Goal: Check status: Check status

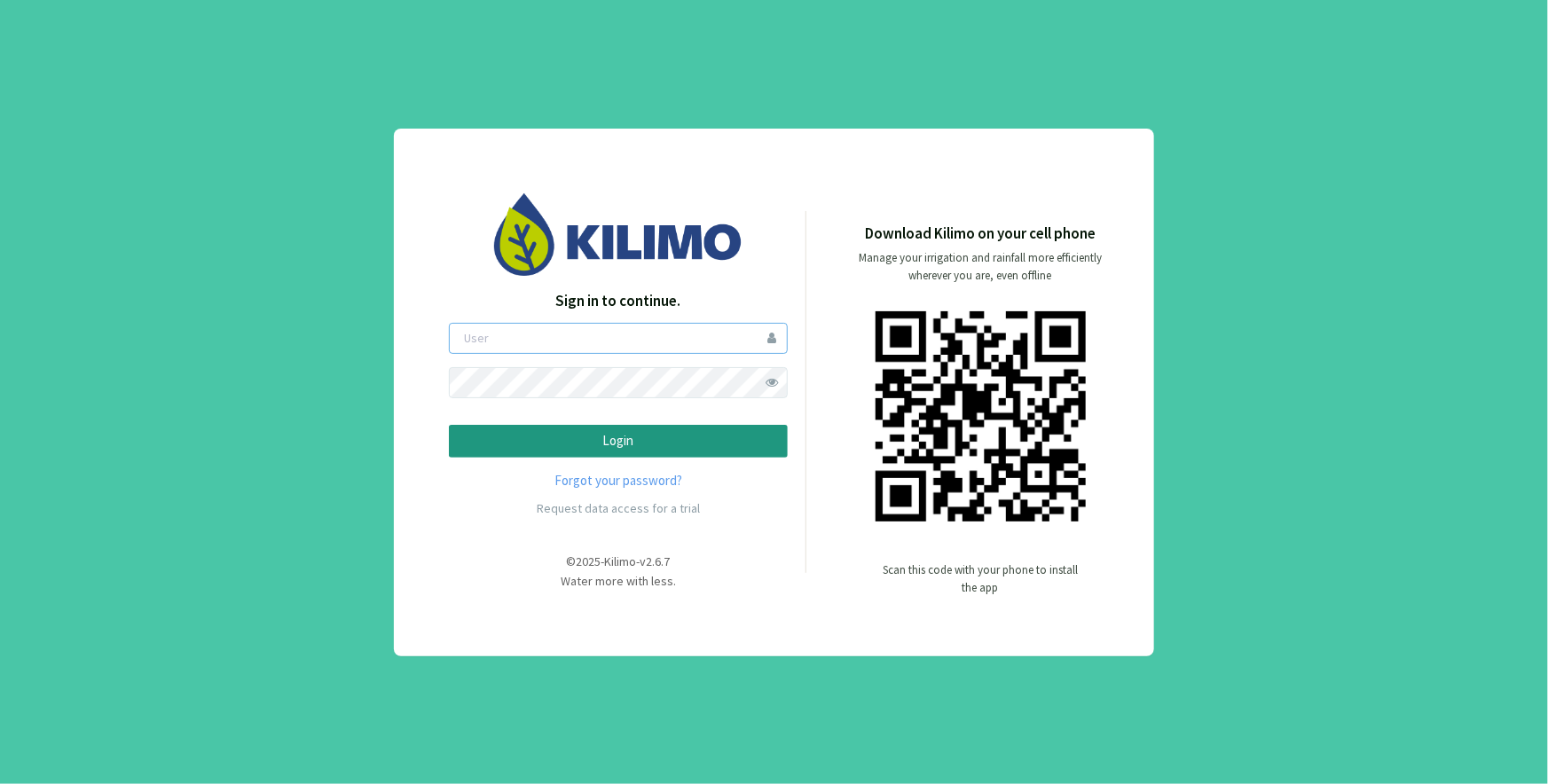
type input "carlosmonchietti@hotmail.com"
click at [608, 440] on p "Login" at bounding box center [619, 441] width 309 height 20
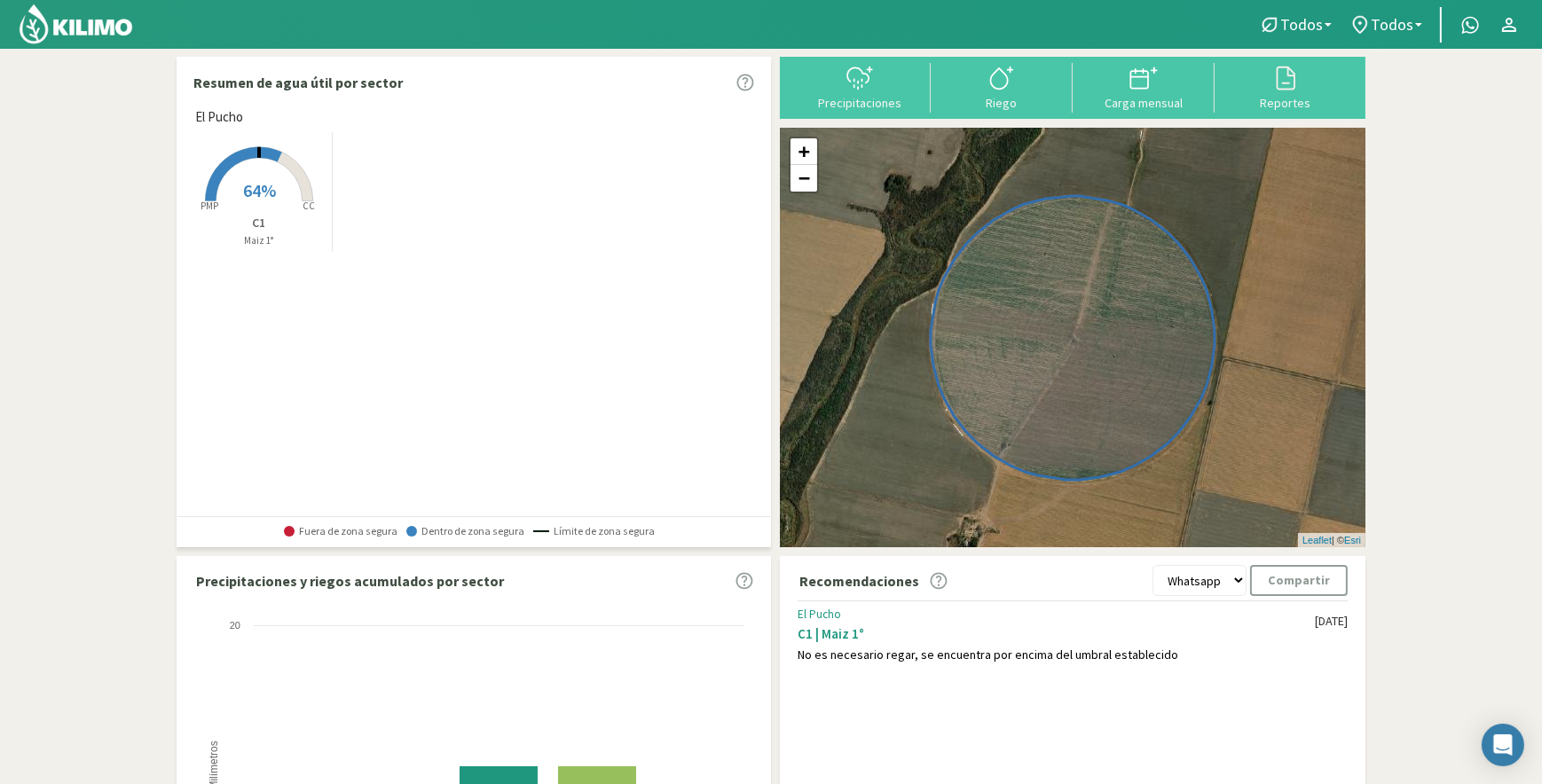
click at [252, 177] on rect at bounding box center [259, 203] width 142 height 142
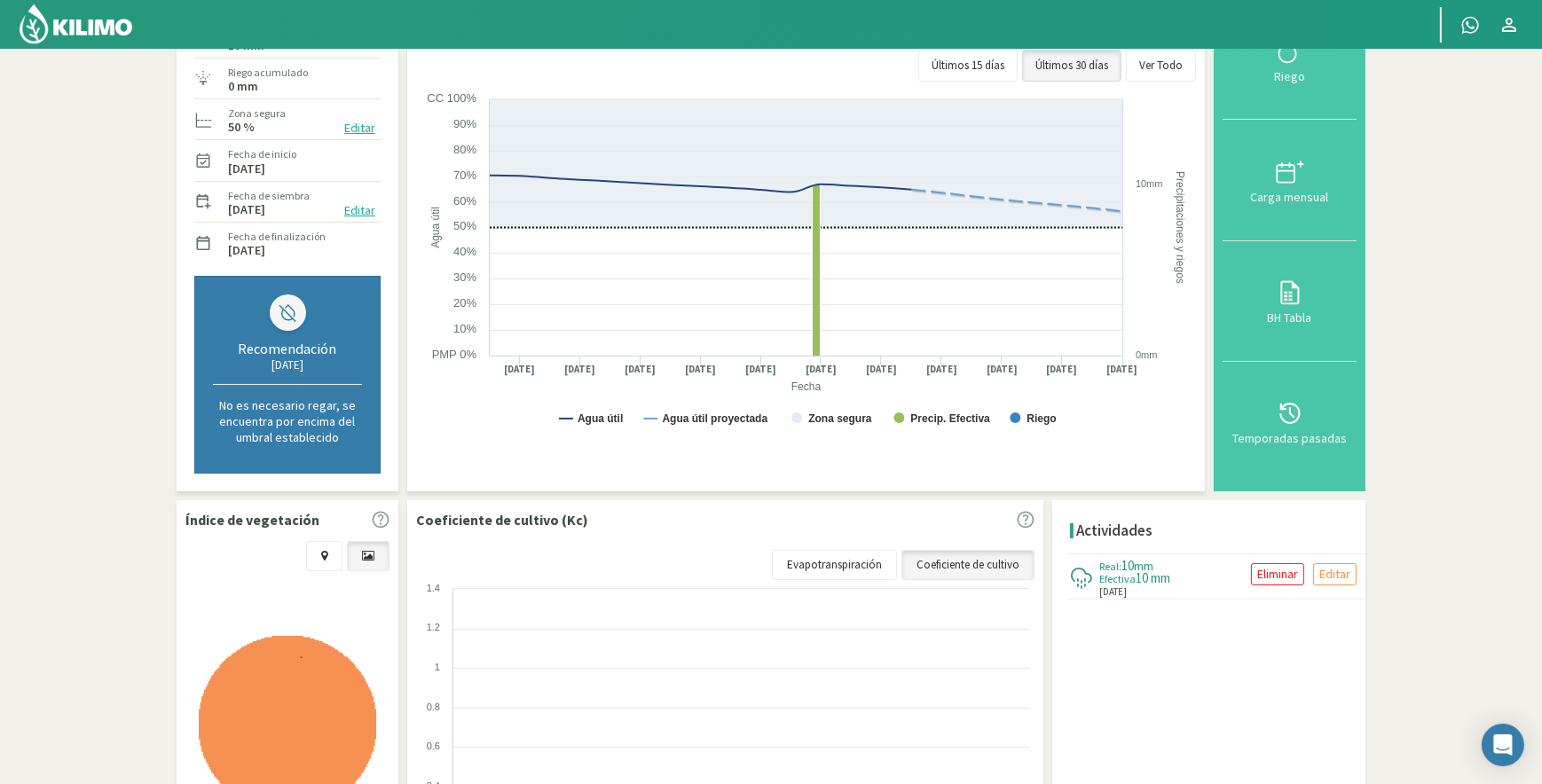
scroll to position [268, 0]
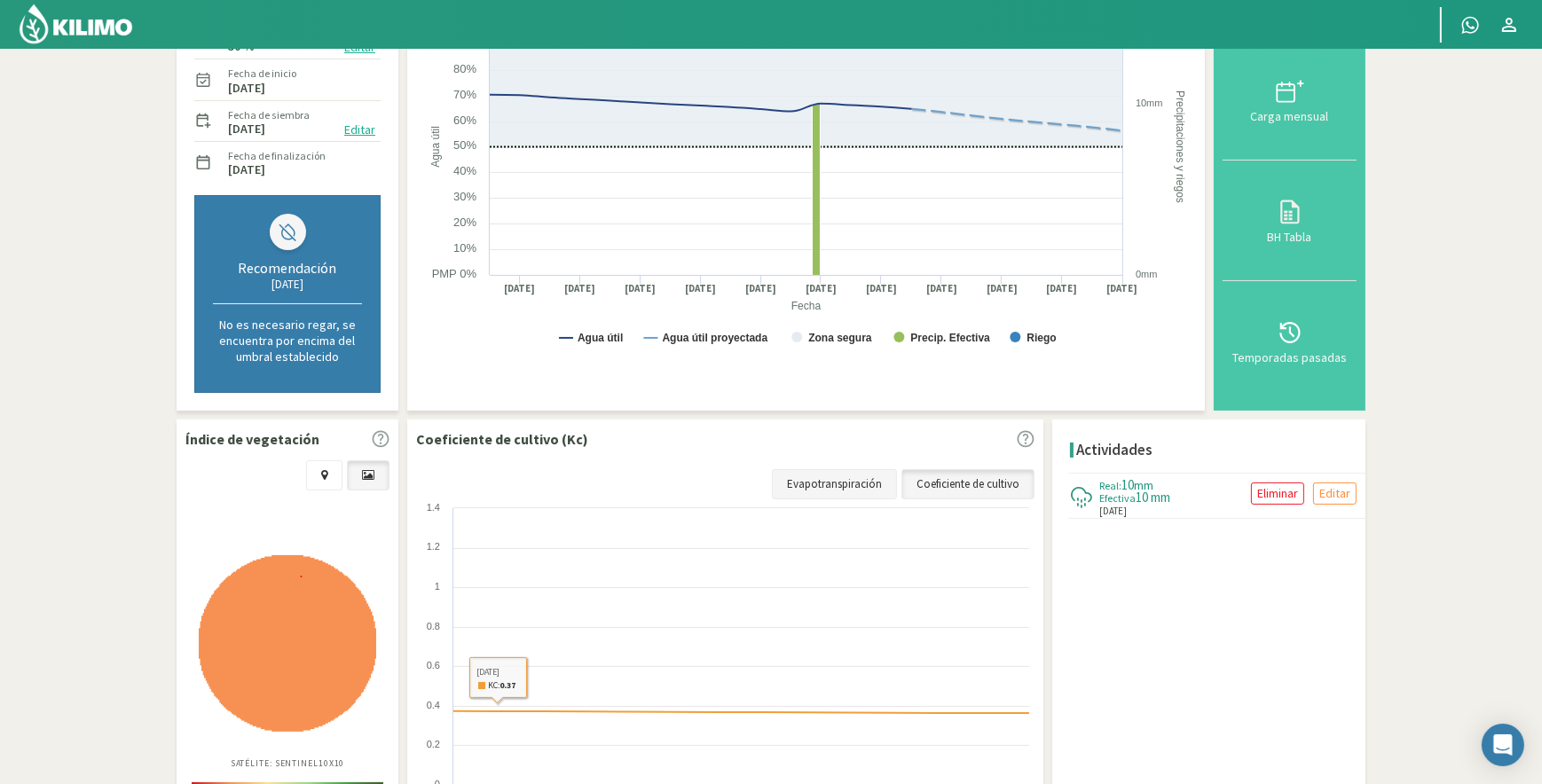
click at [835, 484] on link "Evapotranspiración" at bounding box center [835, 484] width 125 height 30
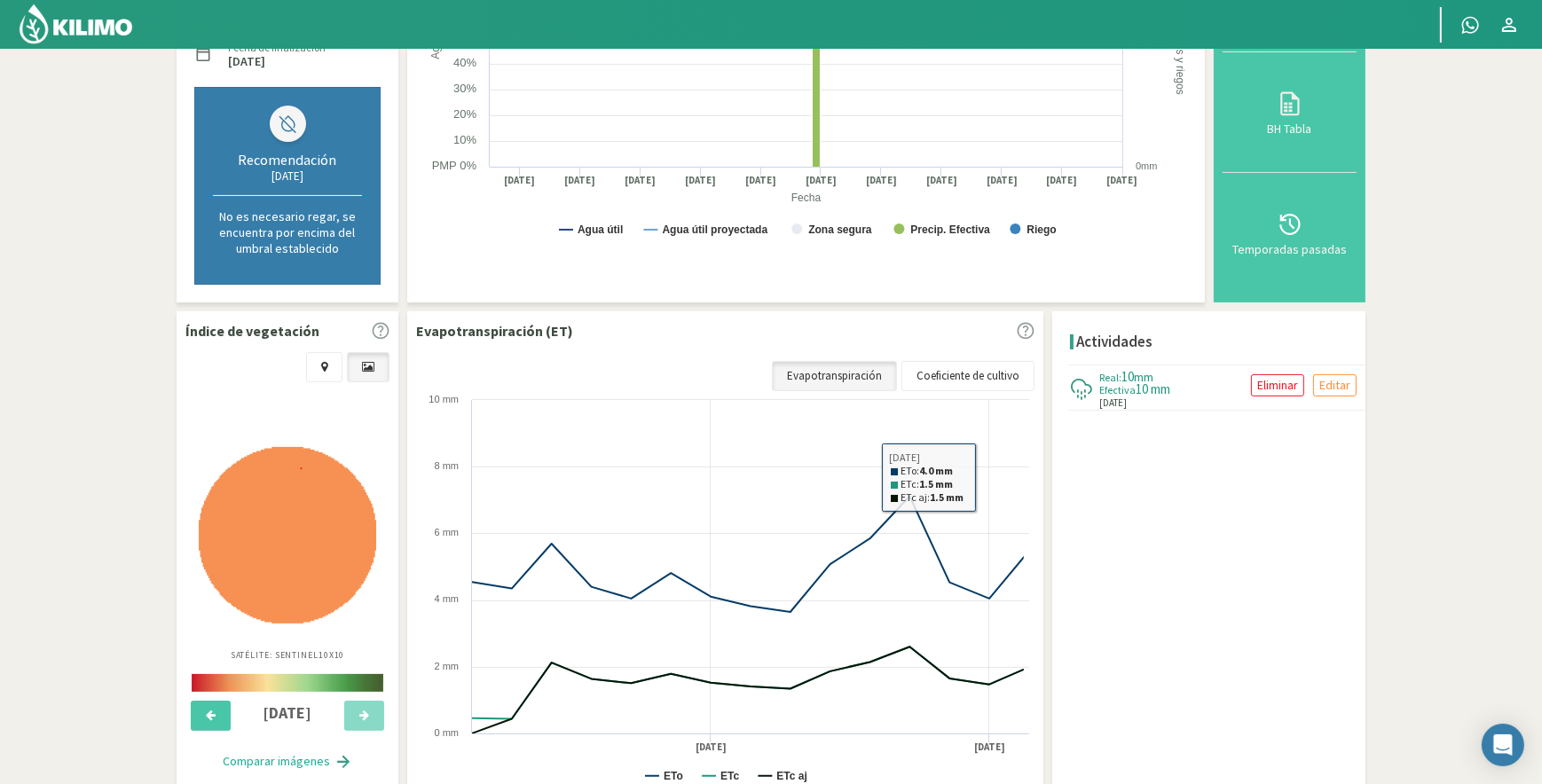
scroll to position [403, 0]
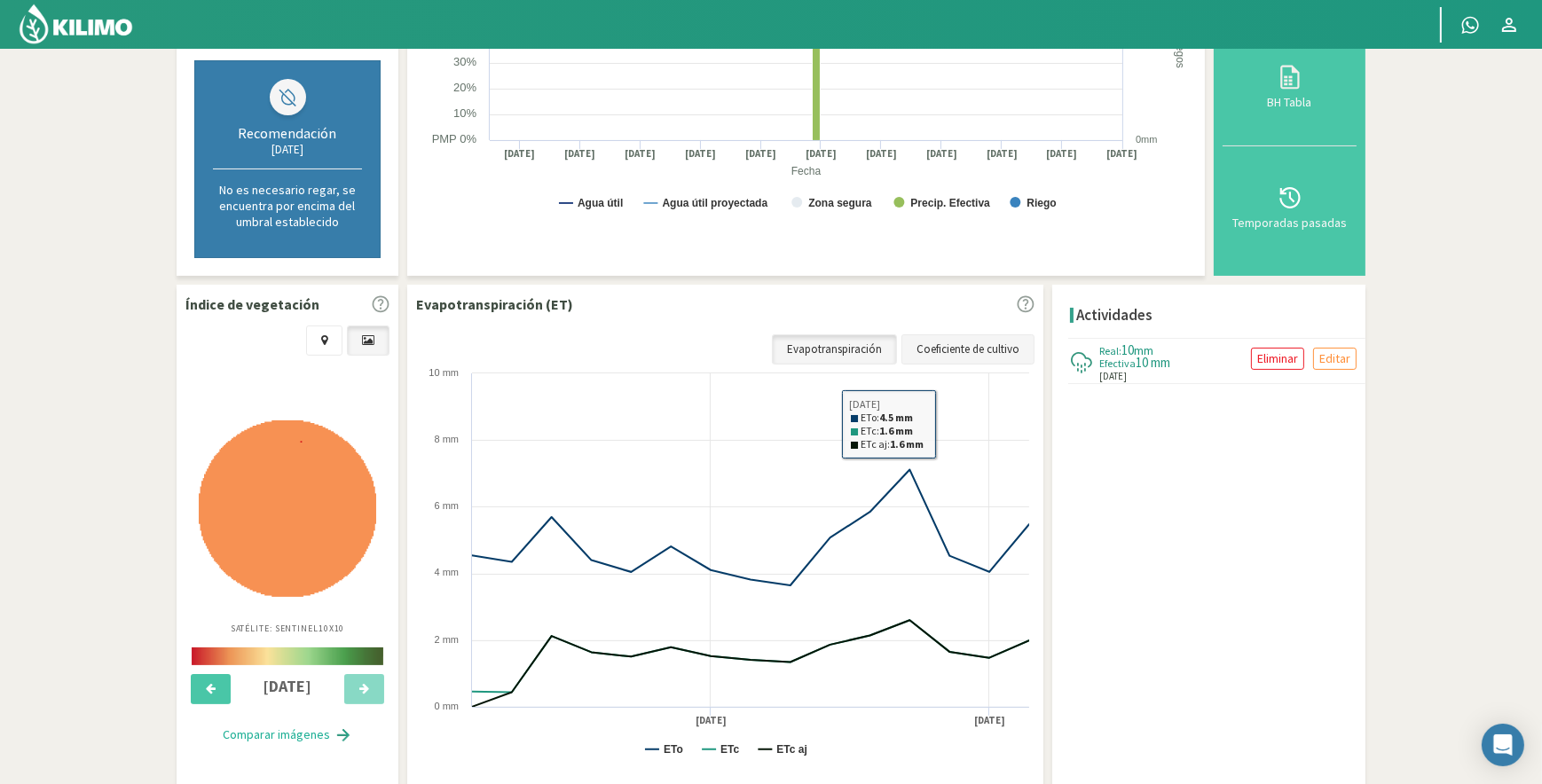
click at [975, 346] on link "Coeficiente de cultivo" at bounding box center [968, 349] width 133 height 30
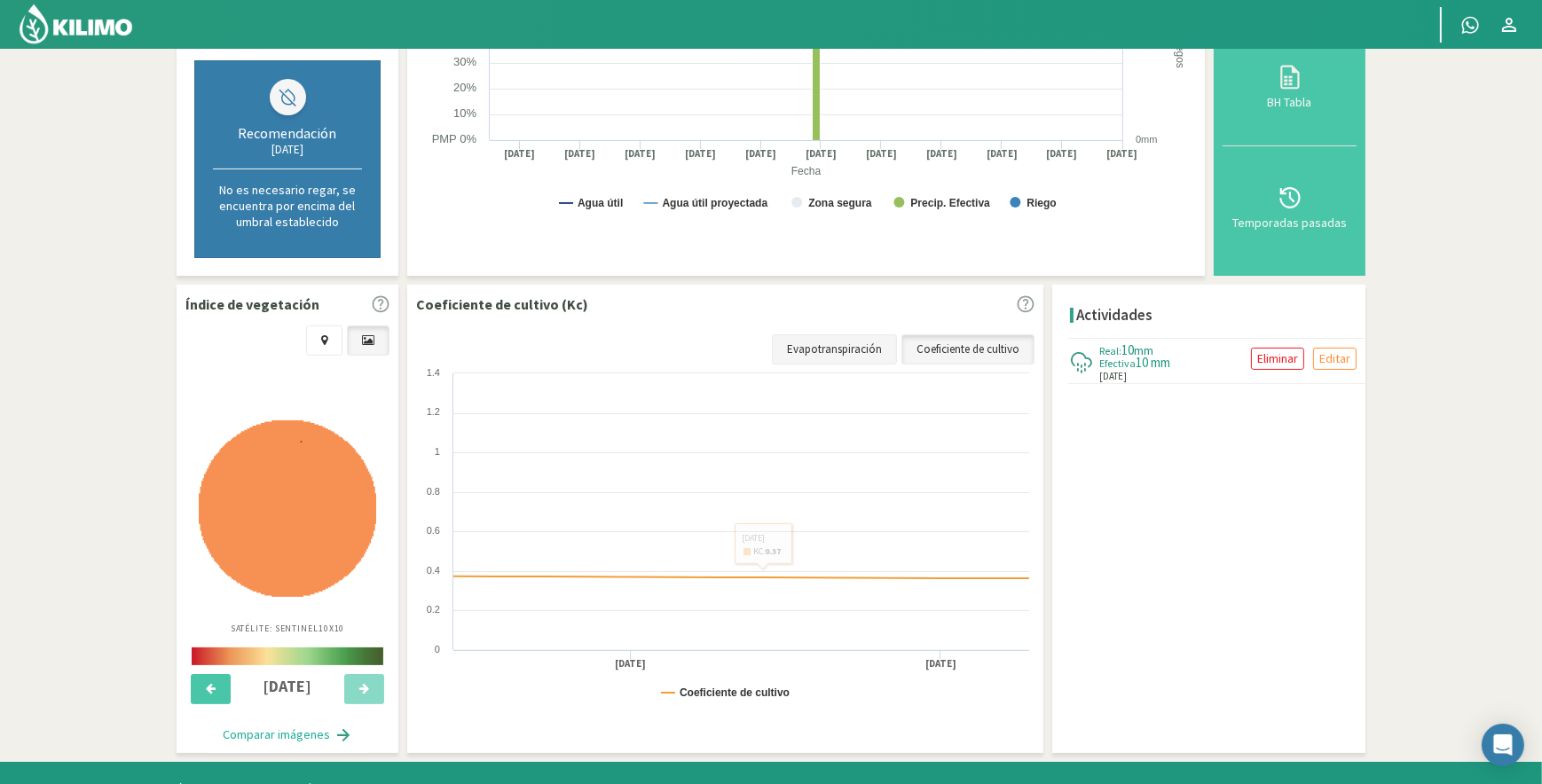
click at [856, 347] on link "Evapotranspiración" at bounding box center [835, 349] width 125 height 30
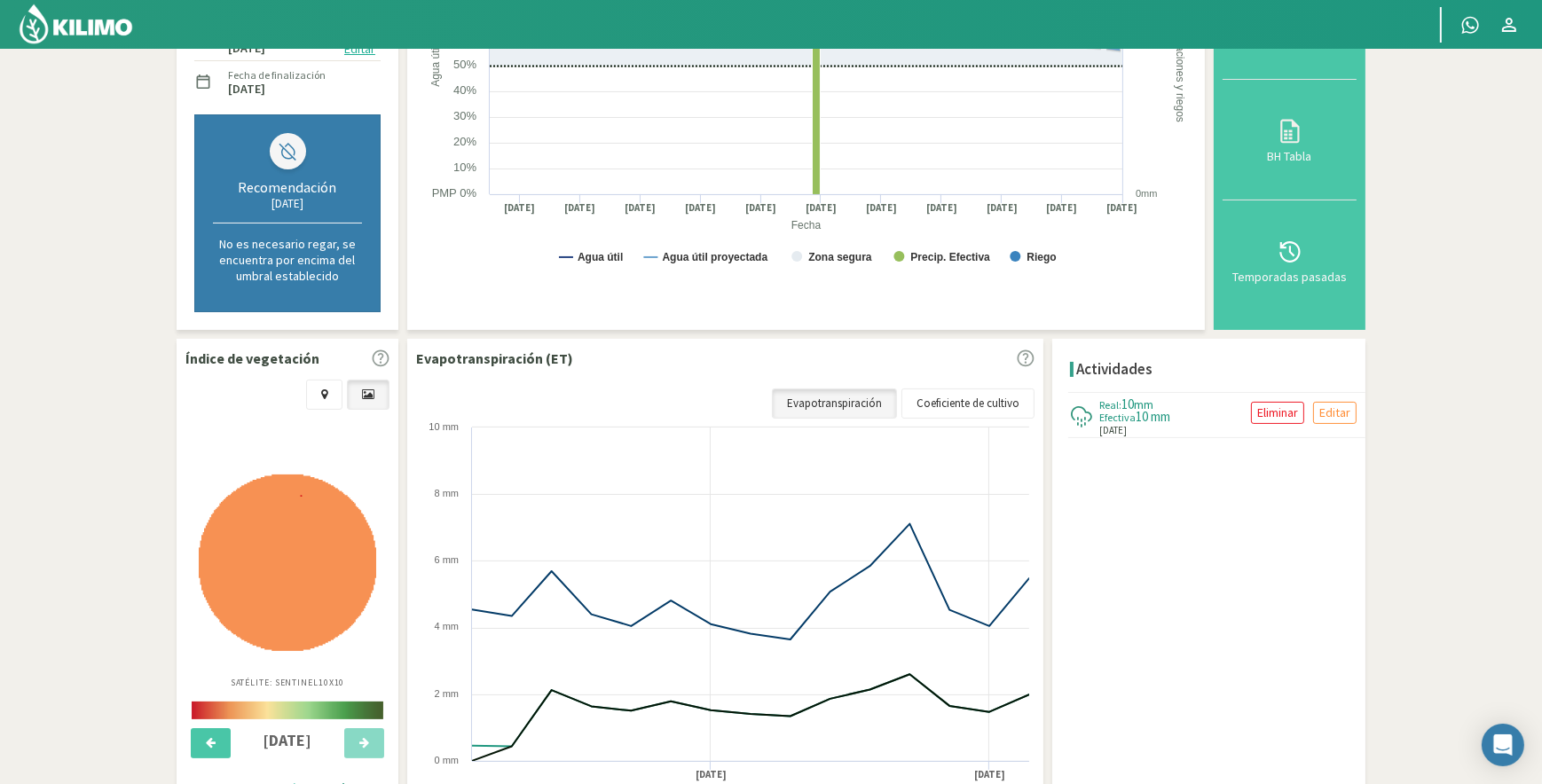
scroll to position [461, 0]
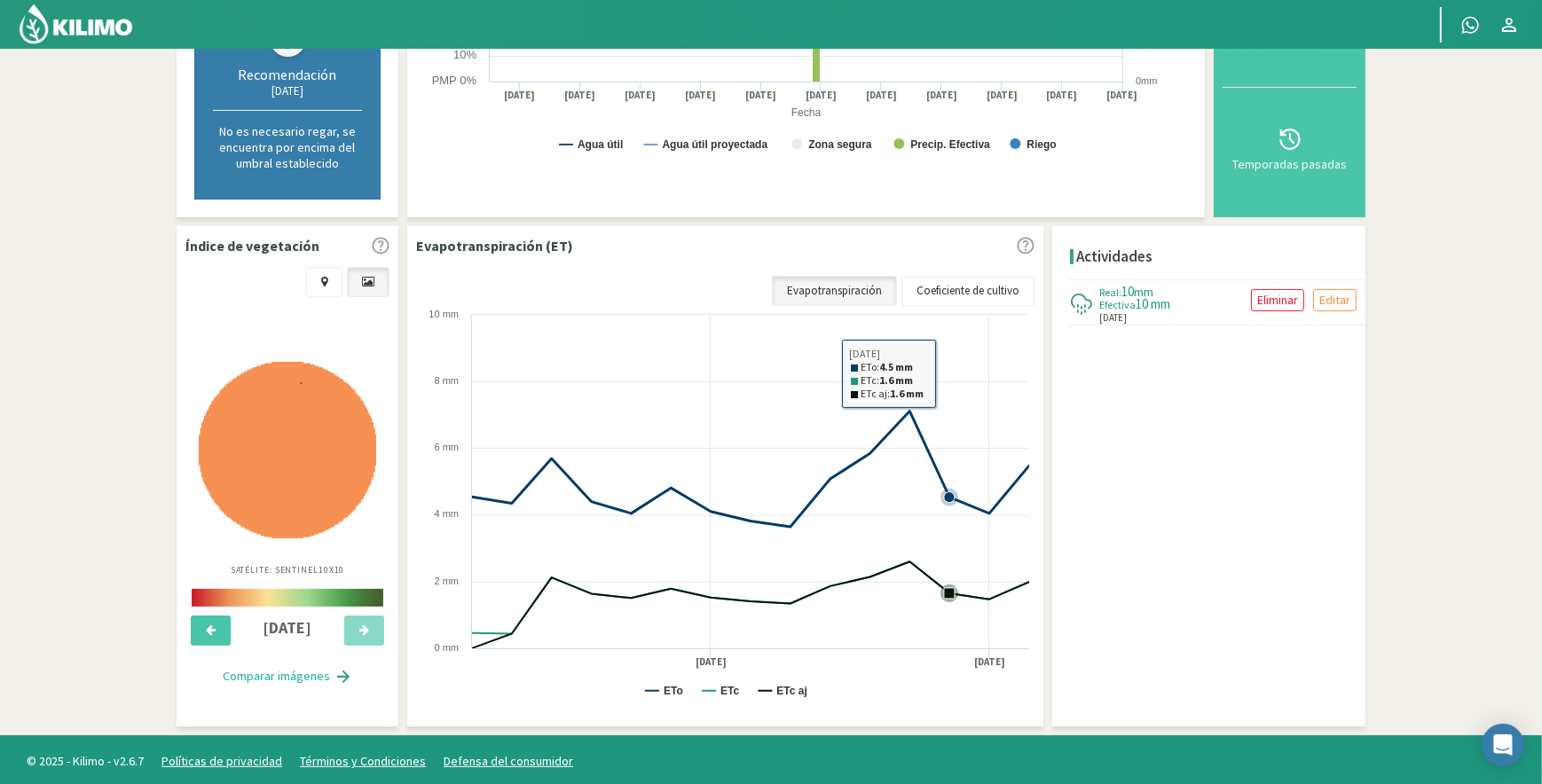
click at [989, 284] on link "Coeficiente de cultivo" at bounding box center [968, 291] width 133 height 30
click at [946, 284] on div "Evapotranspiración (ET) Coeficiente de cultivo Evapotranspiración Created with …" at bounding box center [726, 477] width 636 height 501
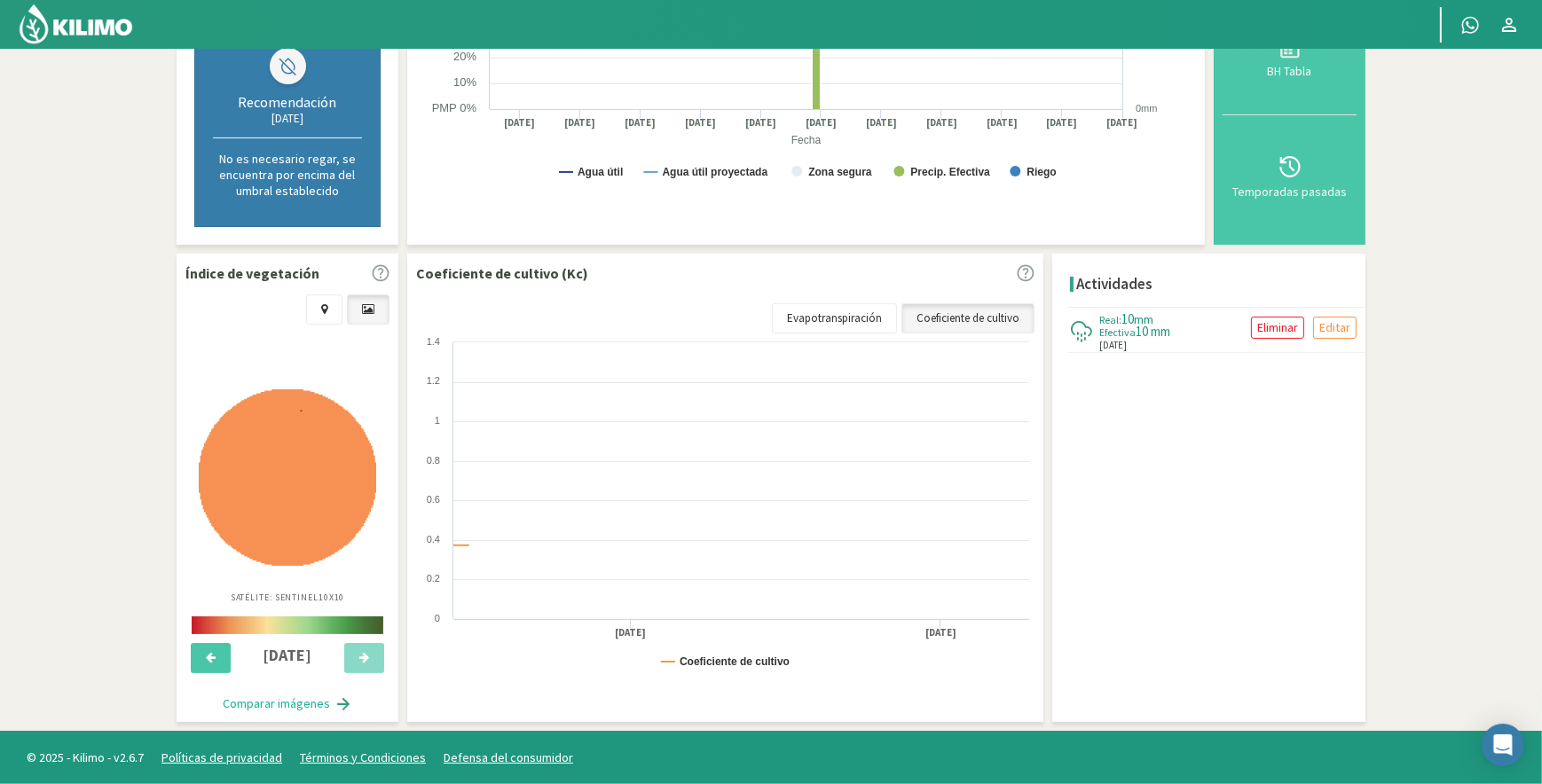
scroll to position [429, 0]
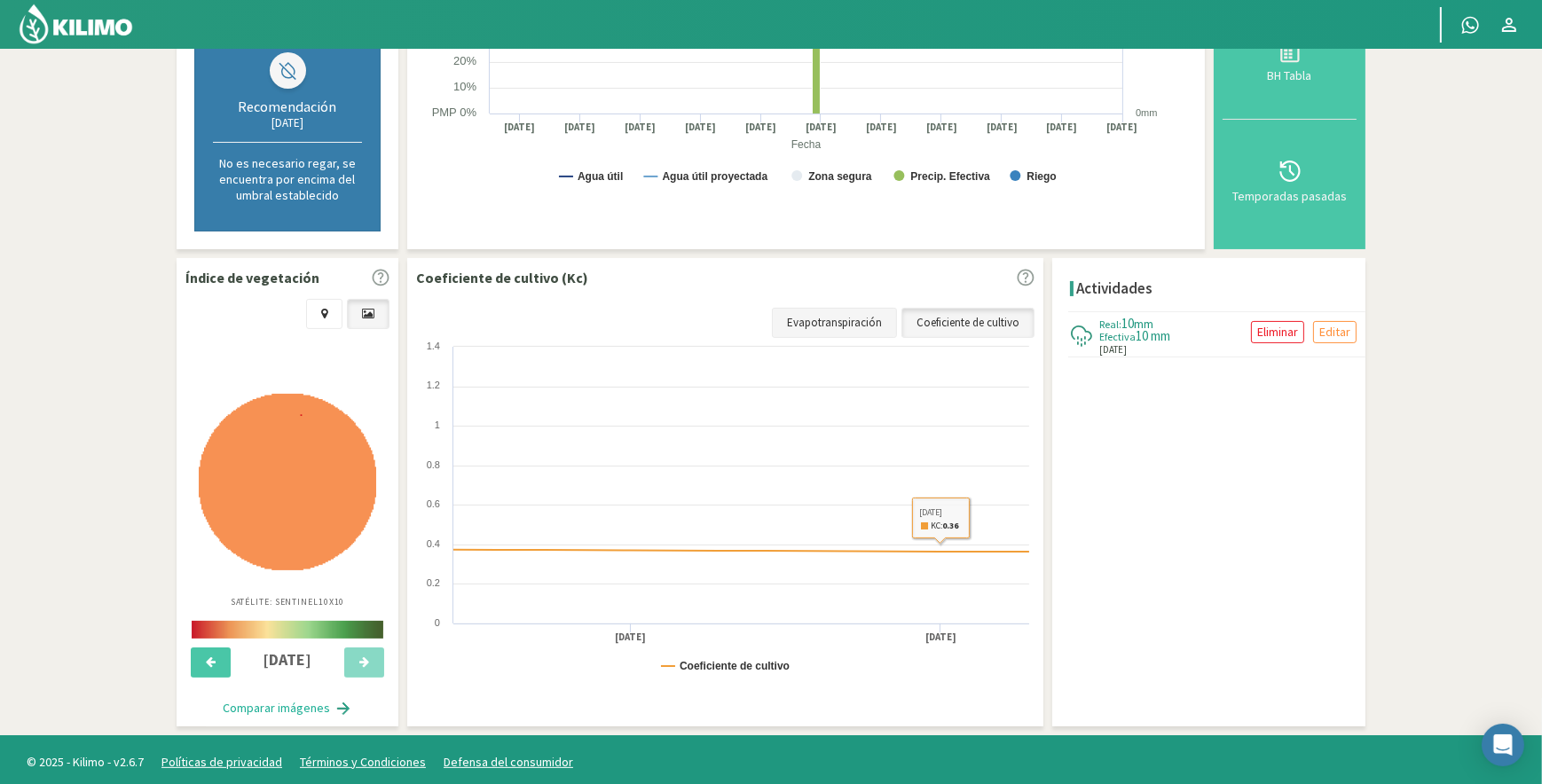
click at [846, 319] on link "Evapotranspiración" at bounding box center [835, 323] width 125 height 30
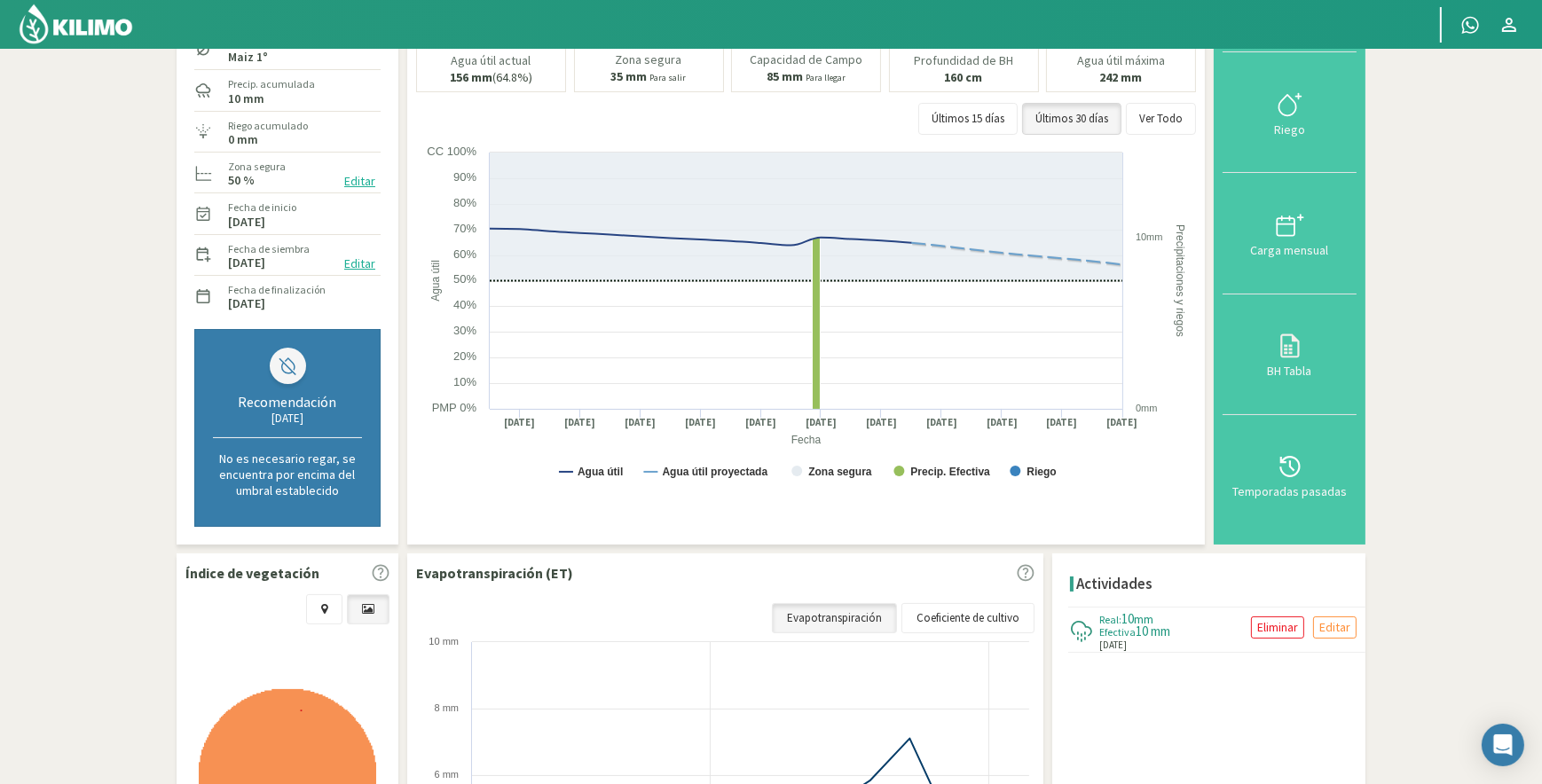
scroll to position [0, 0]
